Goal: Information Seeking & Learning: Learn about a topic

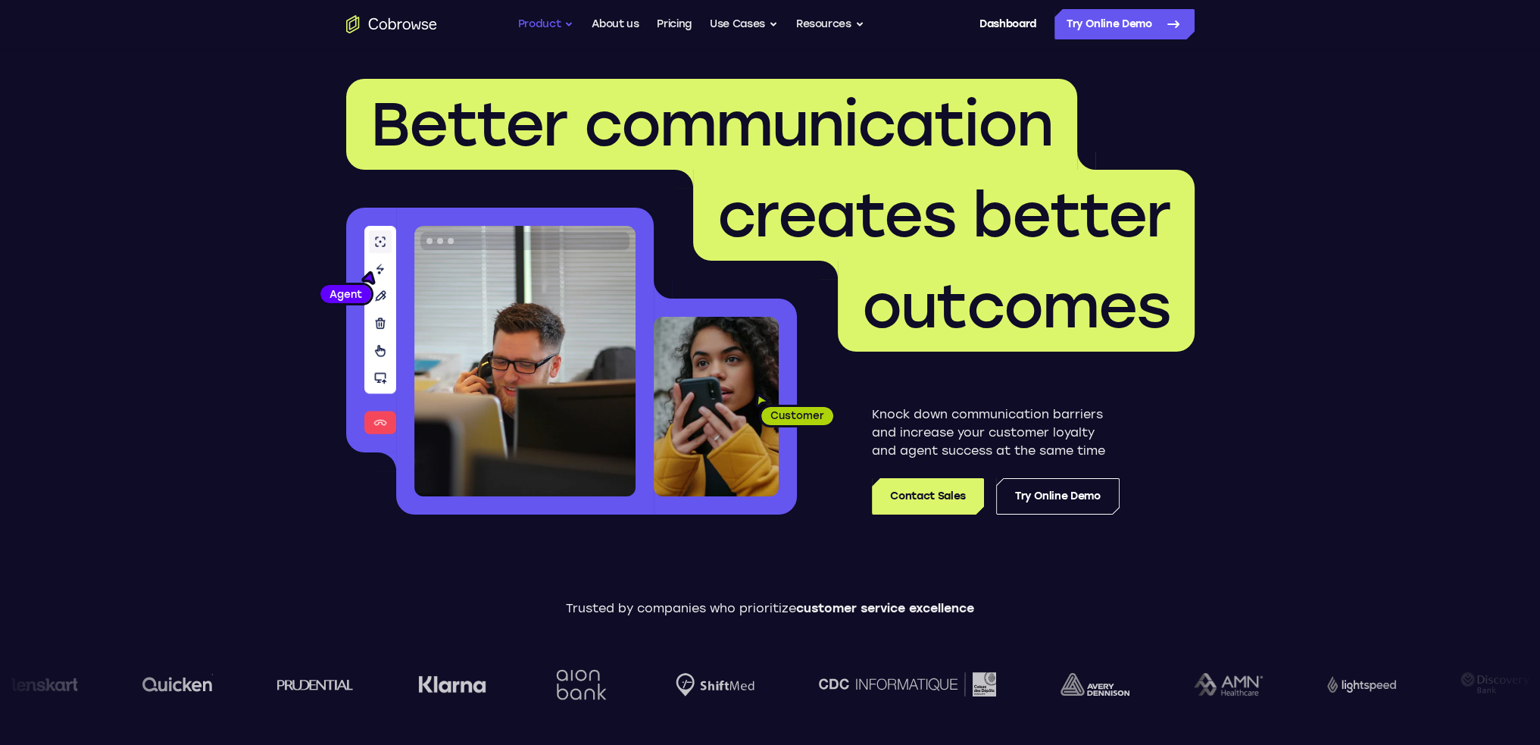
click at [568, 27] on button "Product" at bounding box center [546, 24] width 56 height 30
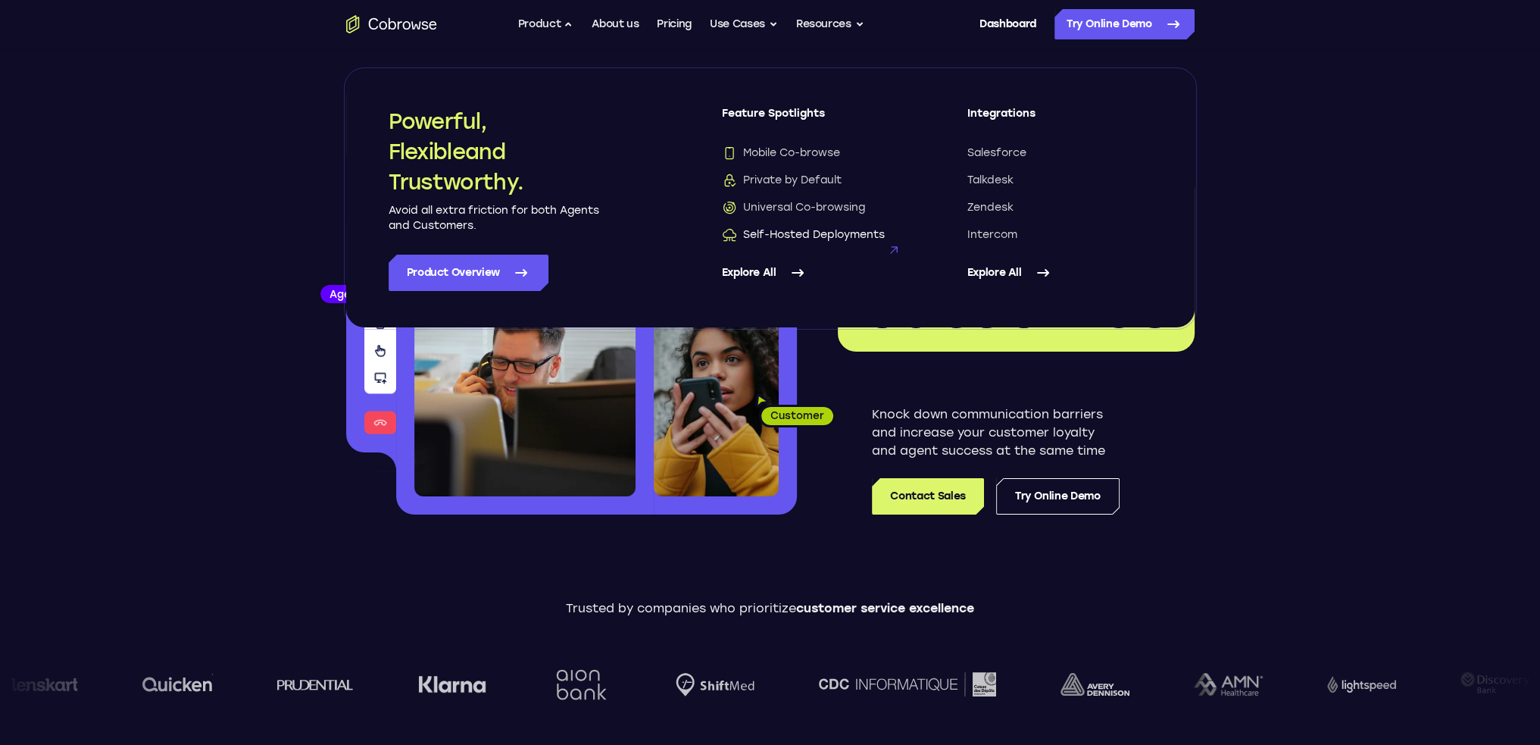
click at [786, 236] on span "Self-Hosted Deployments" at bounding box center [803, 234] width 163 height 15
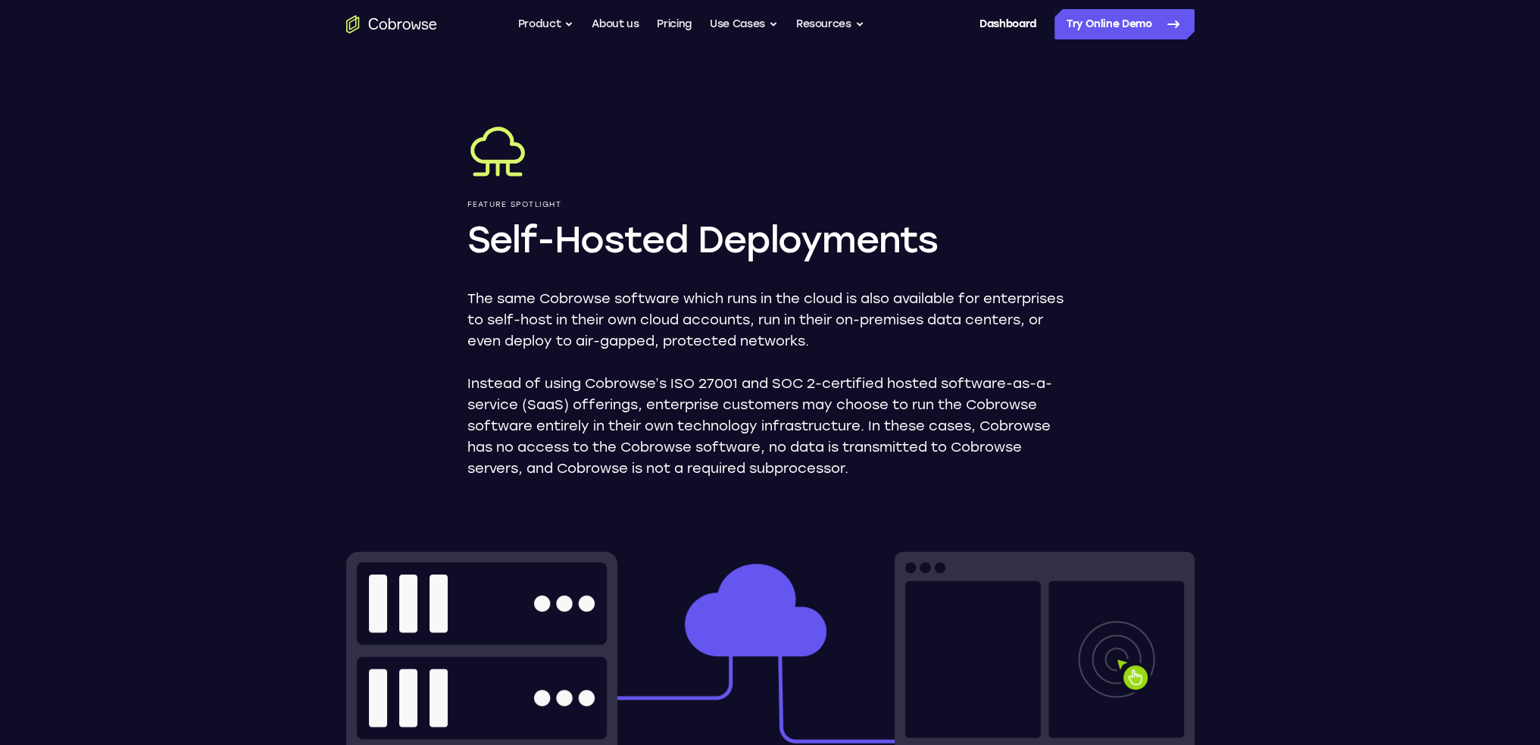
scroll to position [76, 0]
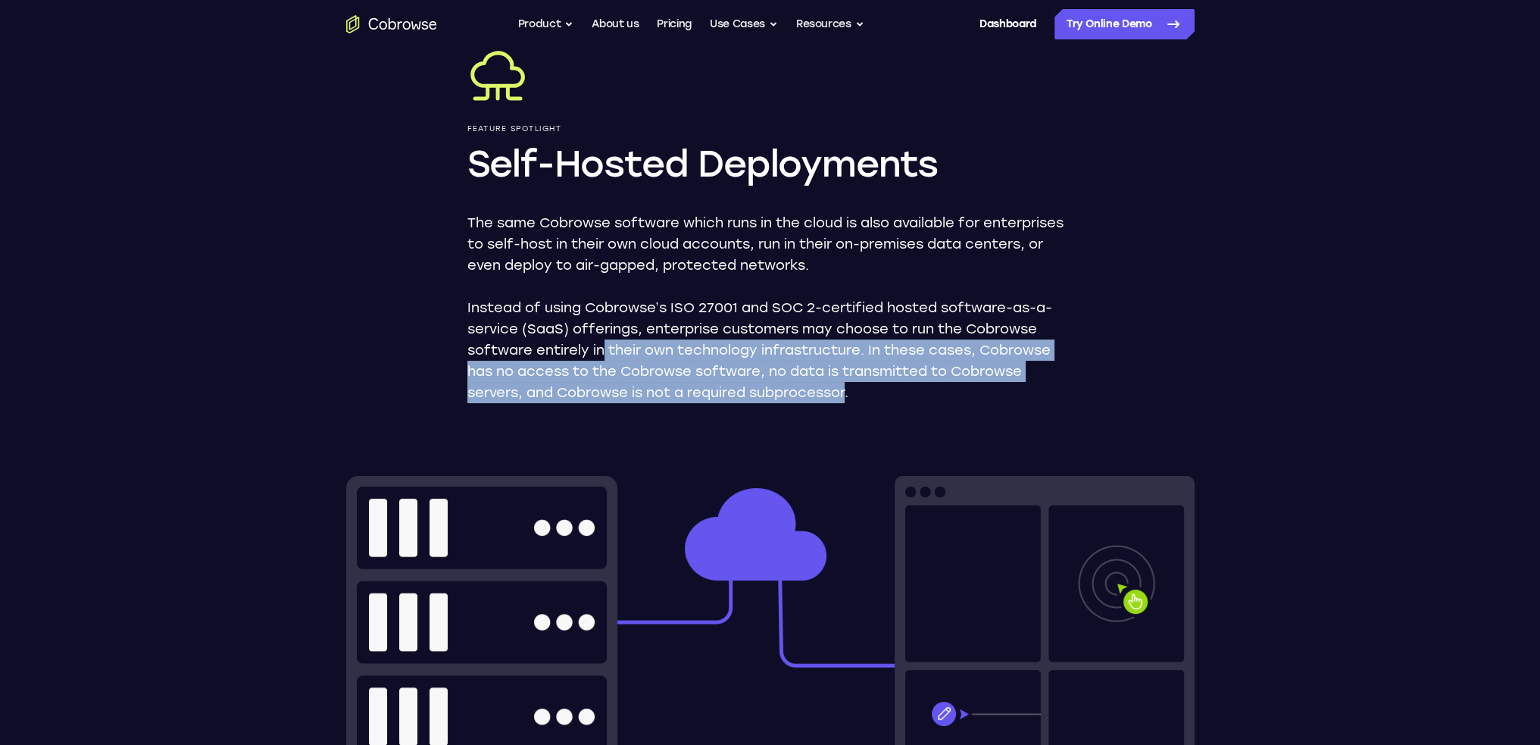
drag, startPoint x: 602, startPoint y: 349, endPoint x: 849, endPoint y: 393, distance: 250.1
click at [849, 393] on p "Instead of using Cobrowse’s ISO 27001 and SOC 2-certified hosted software-as-a-…" at bounding box center [770, 350] width 606 height 106
click at [848, 393] on p "Instead of using Cobrowse’s ISO 27001 and SOC 2-certified hosted software-as-a-…" at bounding box center [770, 350] width 606 height 106
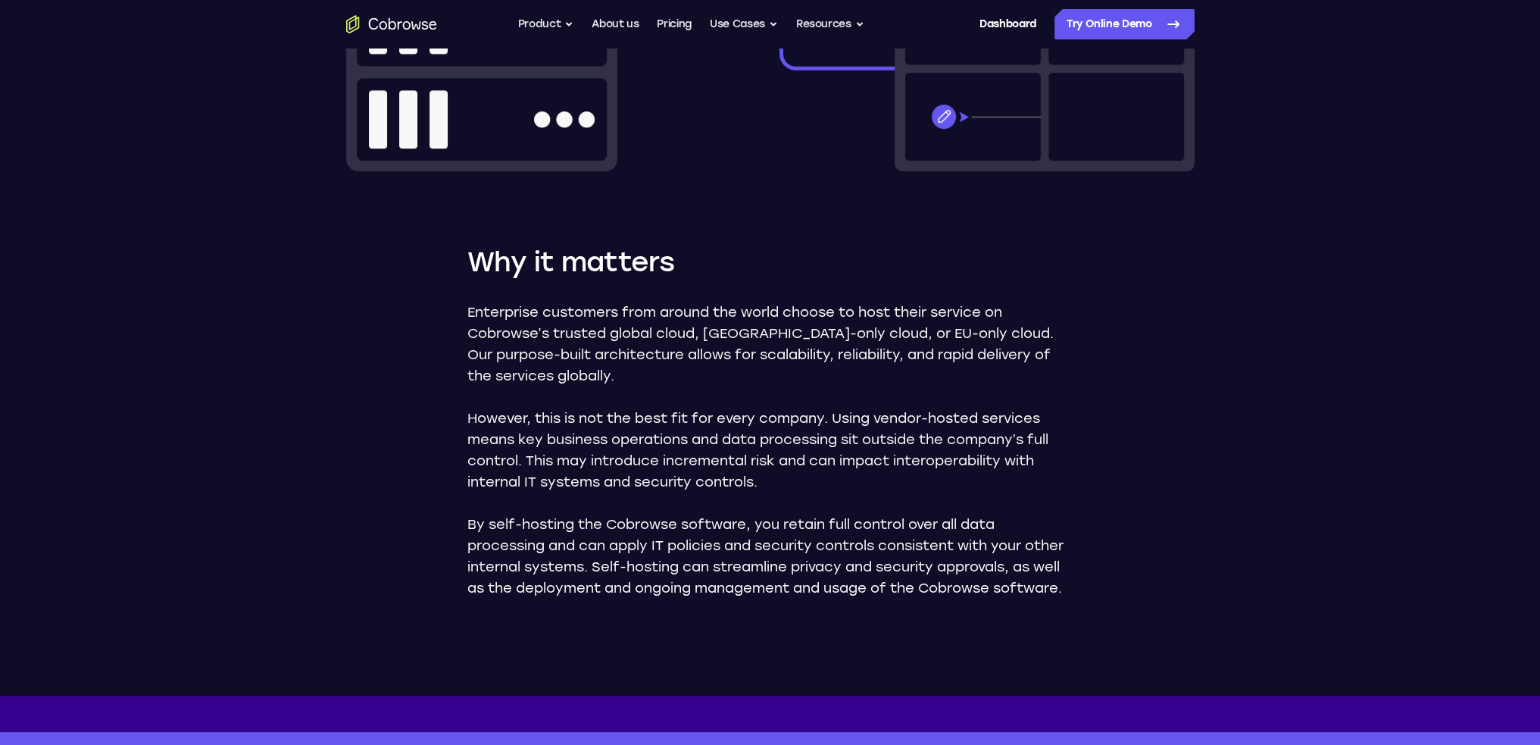
scroll to position [682, 0]
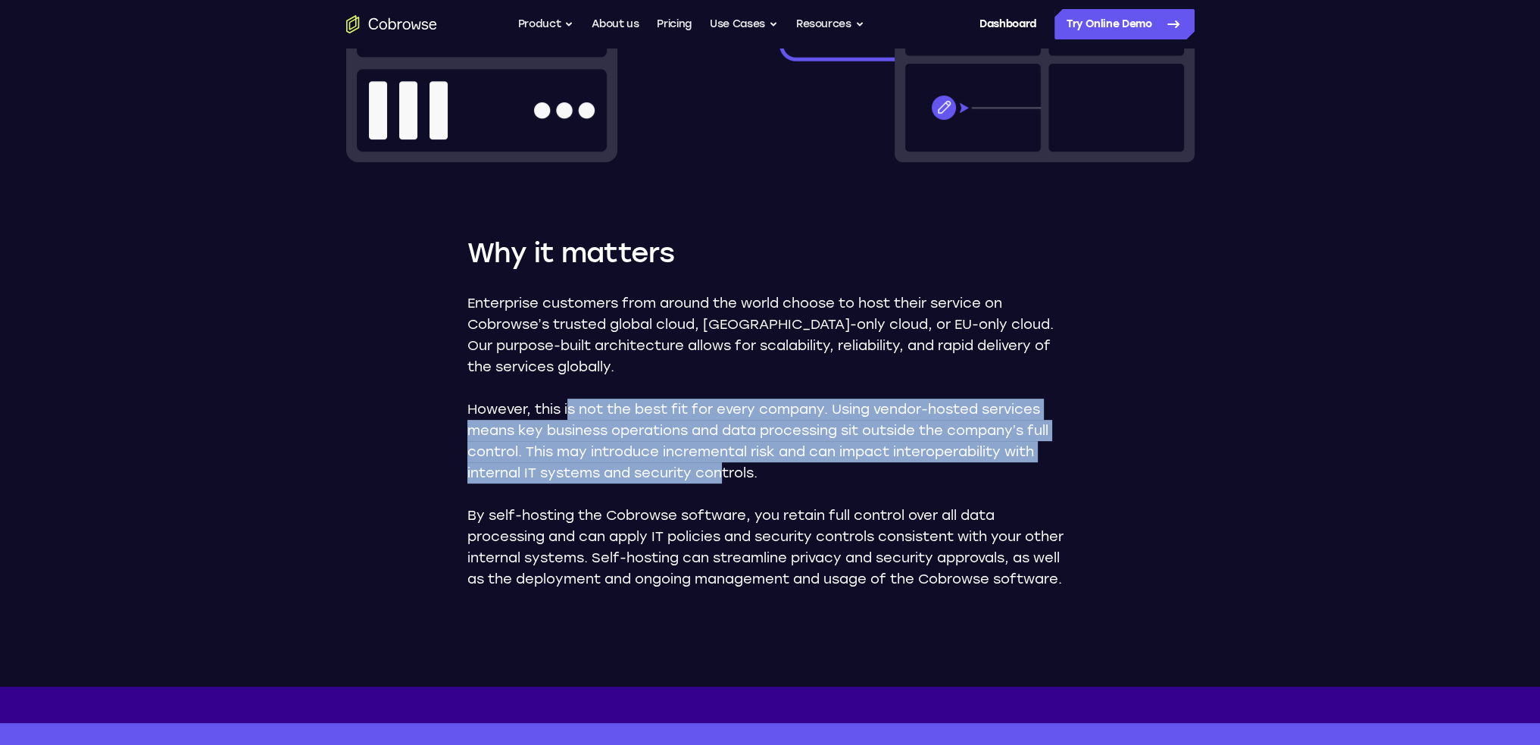
drag, startPoint x: 567, startPoint y: 408, endPoint x: 720, endPoint y: 482, distance: 169.8
click at [724, 488] on div "Enterprise customers from around the world choose to host their service on Cobr…" at bounding box center [770, 440] width 606 height 297
click at [720, 481] on p "However, this is not the best fit for every company. Using vendor-hosted servic…" at bounding box center [770, 441] width 606 height 85
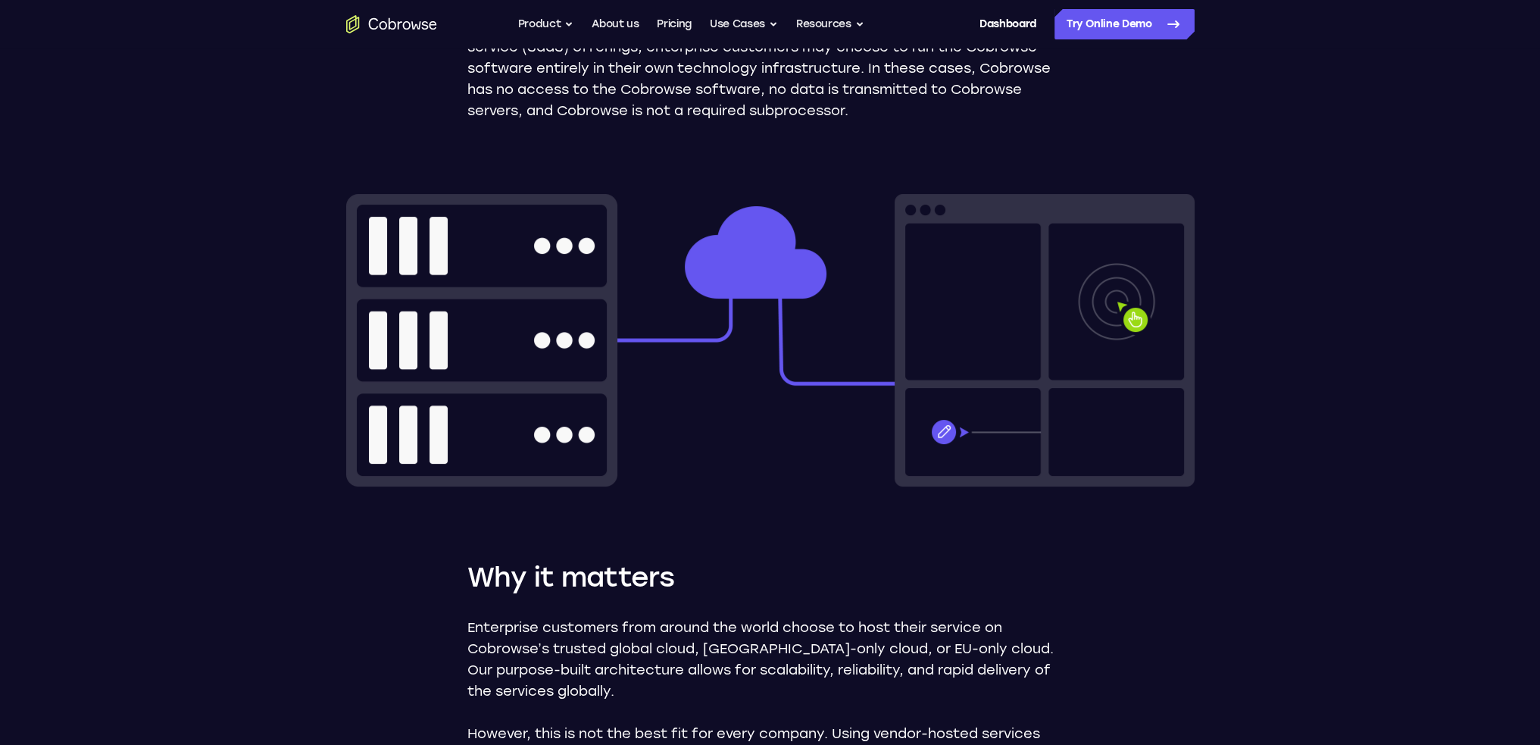
scroll to position [0, 0]
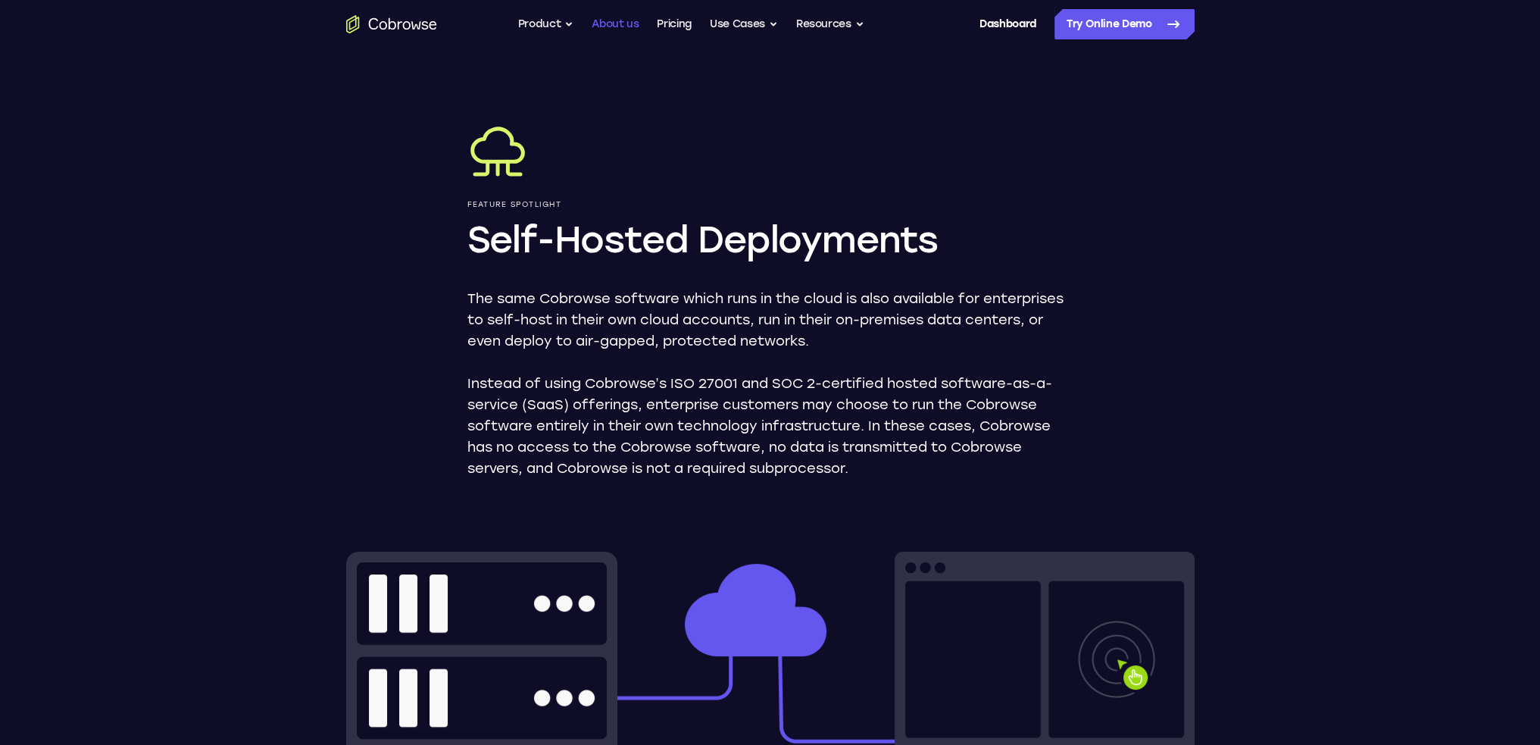
click at [623, 27] on link "About us" at bounding box center [615, 24] width 47 height 30
click at [389, 27] on icon "Go to the home page" at bounding box center [391, 24] width 91 height 18
click at [365, 24] on icon "Go to the home page" at bounding box center [391, 24] width 91 height 18
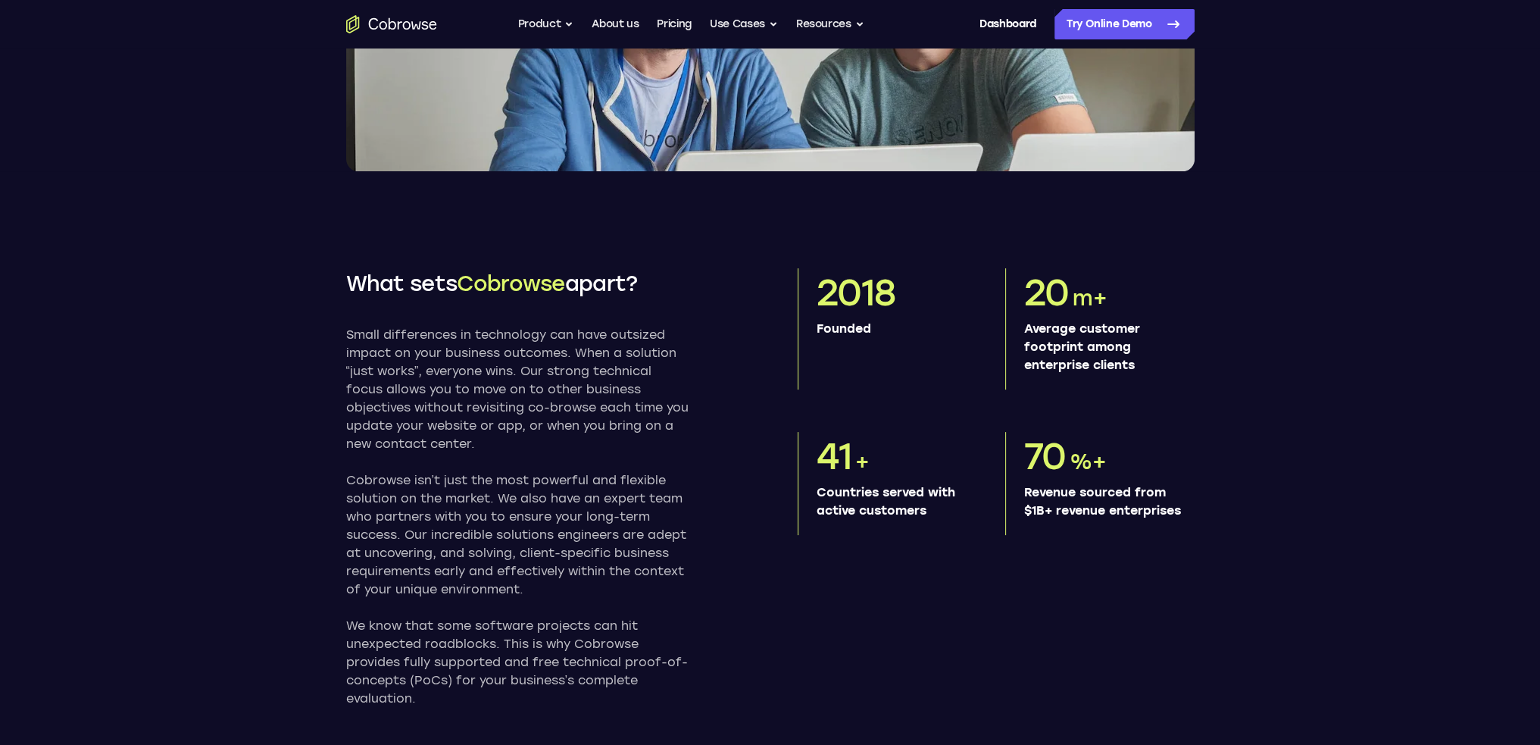
scroll to position [379, 0]
